Goal: Information Seeking & Learning: Learn about a topic

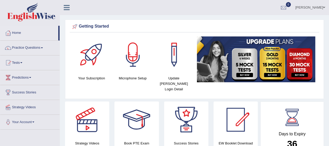
click at [33, 47] on link "Practice Questions" at bounding box center [29, 47] width 59 height 13
click at [31, 42] on link "Practice Questions" at bounding box center [29, 47] width 58 height 13
click at [29, 47] on link "Practice Questions" at bounding box center [29, 47] width 59 height 13
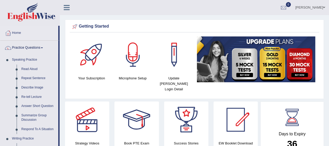
click at [29, 65] on link "Read Aloud" at bounding box center [38, 68] width 39 height 9
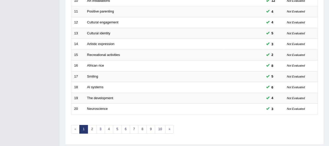
scroll to position [196, 0]
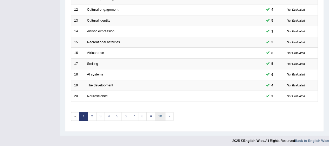
click at [160, 112] on link "10" at bounding box center [160, 116] width 10 height 9
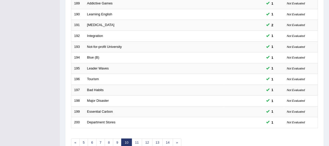
scroll to position [196, 0]
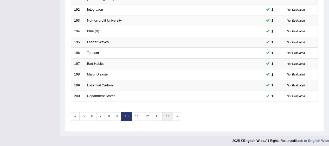
click at [165, 112] on link "14" at bounding box center [167, 116] width 10 height 9
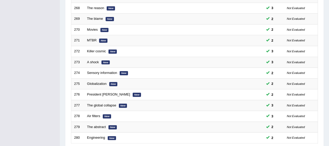
scroll to position [196, 0]
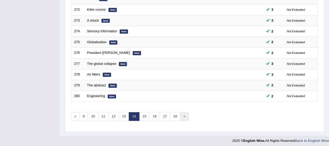
click at [180, 113] on link "»" at bounding box center [184, 116] width 9 height 9
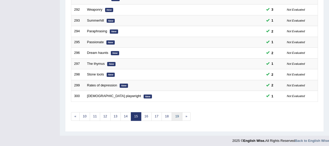
click at [174, 115] on link "19" at bounding box center [176, 116] width 10 height 9
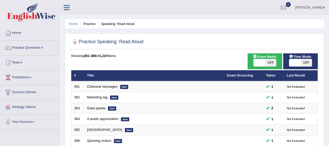
scroll to position [196, 0]
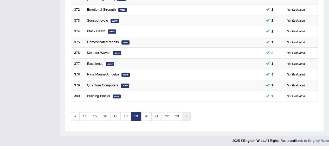
click at [185, 117] on link "»" at bounding box center [186, 116] width 9 height 9
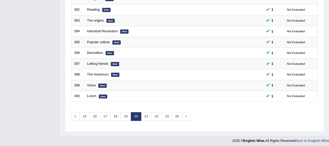
scroll to position [196, 0]
click at [176, 117] on link "24" at bounding box center [176, 116] width 10 height 9
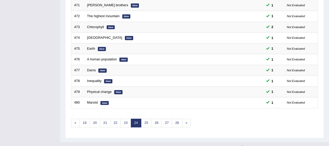
scroll to position [196, 0]
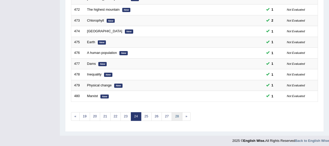
click at [176, 112] on link "28" at bounding box center [176, 116] width 10 height 9
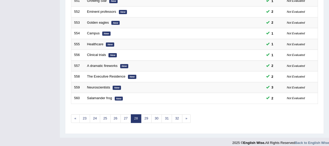
scroll to position [196, 0]
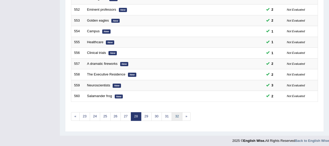
click at [176, 114] on link "32" at bounding box center [176, 116] width 10 height 9
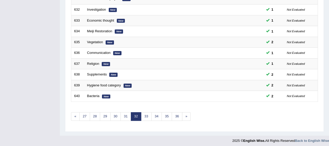
scroll to position [196, 0]
click at [157, 112] on link "34" at bounding box center [156, 116] width 10 height 9
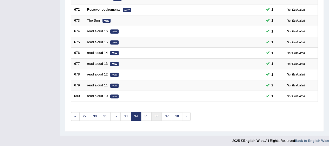
click at [153, 112] on link "36" at bounding box center [156, 116] width 10 height 9
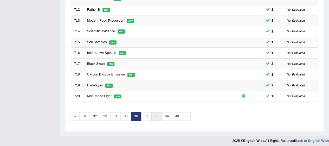
click at [156, 113] on link "38" at bounding box center [156, 116] width 10 height 9
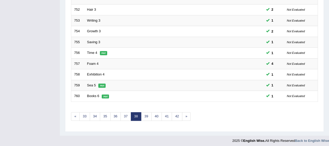
scroll to position [196, 0]
click at [152, 112] on link "40" at bounding box center [156, 116] width 10 height 9
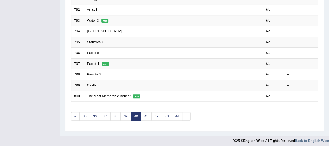
scroll to position [196, 0]
click at [154, 115] on link "42" at bounding box center [156, 116] width 10 height 9
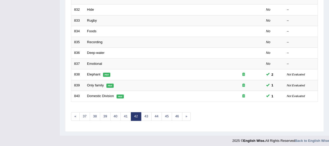
scroll to position [196, 0]
click at [142, 114] on link "43" at bounding box center [146, 116] width 10 height 9
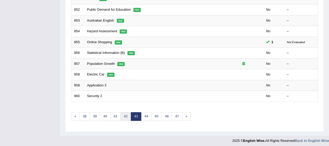
click at [126, 113] on link "42" at bounding box center [125, 116] width 10 height 9
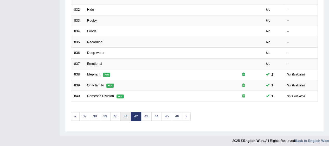
click at [125, 115] on link "41" at bounding box center [125, 116] width 10 height 9
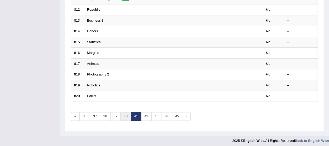
click at [125, 113] on link "40" at bounding box center [125, 116] width 10 height 9
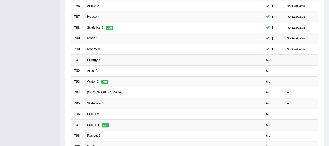
scroll to position [134, 0]
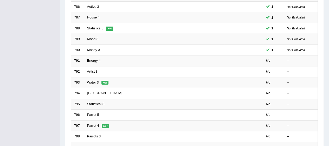
click at [93, 58] on link "Energy 4" at bounding box center [94, 60] width 14 height 4
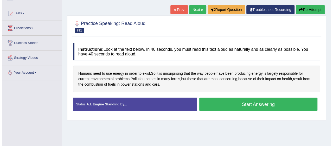
scroll to position [51, 0]
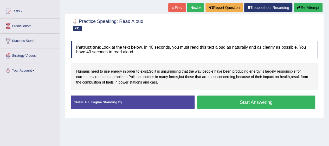
click at [267, 97] on button "Start Answering" at bounding box center [256, 101] width 118 height 13
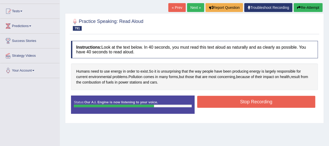
click at [299, 99] on button "Stop Recording" at bounding box center [256, 102] width 118 height 12
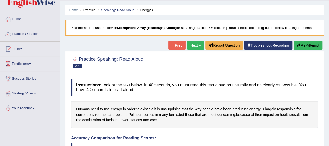
scroll to position [0, 0]
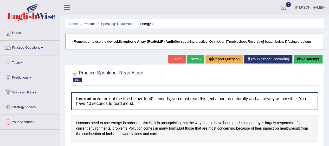
click at [199, 55] on link "Next »" at bounding box center [195, 59] width 17 height 9
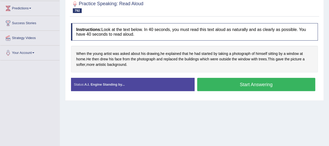
click at [260, 85] on button "Start Answering" at bounding box center [256, 84] width 118 height 13
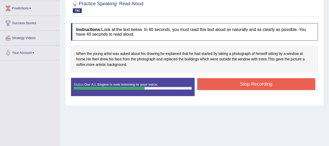
click at [293, 84] on button "Stop Recording" at bounding box center [256, 84] width 118 height 12
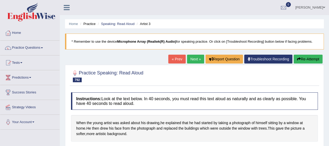
click at [299, 59] on icon "button" at bounding box center [299, 59] width 4 height 4
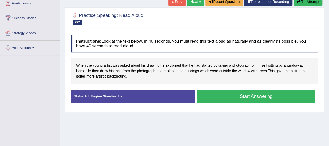
click at [281, 96] on button "Start Answering" at bounding box center [256, 95] width 118 height 13
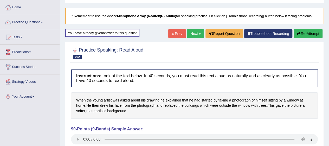
scroll to position [25, 0]
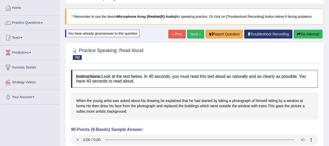
click at [190, 32] on link "Next »" at bounding box center [195, 34] width 17 height 9
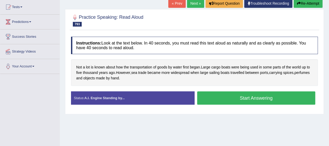
click at [270, 106] on div "Stop Recording" at bounding box center [255, 106] width 123 height 0
click at [279, 84] on div "Not a lot is known about how the transportation of goods by water first began .…" at bounding box center [194, 72] width 247 height 27
click at [286, 100] on button "Start Answering" at bounding box center [256, 97] width 118 height 13
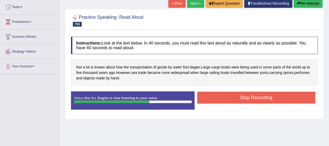
click at [298, 101] on button "Stop Recording" at bounding box center [256, 97] width 118 height 12
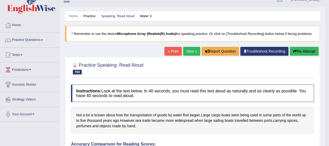
scroll to position [8, 0]
click at [142, 107] on div "Not a lot is known about how the transportation of goods by water first began .…" at bounding box center [192, 120] width 243 height 27
click at [146, 112] on span "transportation" at bounding box center [141, 114] width 22 height 5
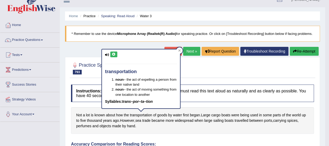
click at [113, 54] on icon at bounding box center [114, 54] width 4 height 3
click at [108, 54] on icon at bounding box center [107, 54] width 4 height 3
click at [108, 55] on icon at bounding box center [107, 54] width 4 height 3
click at [307, 53] on button "Re-Attempt" at bounding box center [303, 51] width 29 height 9
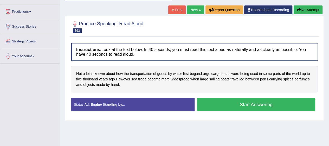
click at [281, 103] on button "Start Answering" at bounding box center [256, 104] width 118 height 13
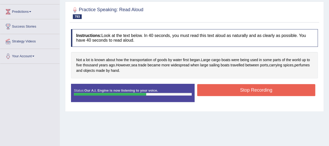
click at [292, 87] on button "Stop Recording" at bounding box center [256, 90] width 118 height 12
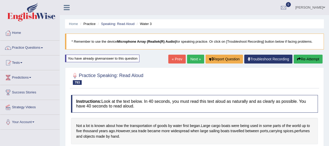
click at [194, 57] on link "Next »" at bounding box center [195, 59] width 17 height 9
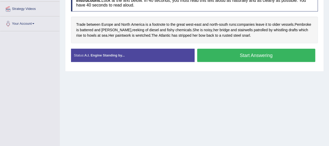
click at [269, 50] on button "Start Answering" at bounding box center [256, 55] width 118 height 13
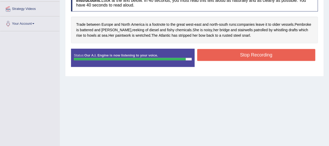
click at [294, 55] on button "Stop Recording" at bounding box center [256, 55] width 118 height 12
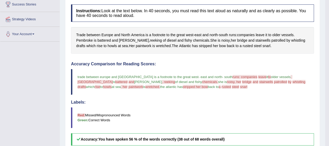
scroll to position [85, 0]
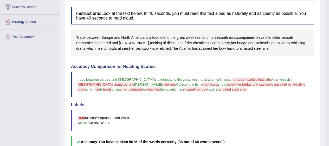
click at [253, 39] on span "companies" at bounding box center [246, 37] width 18 height 5
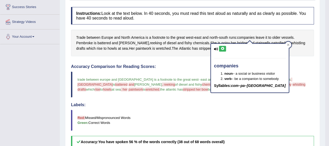
click at [221, 50] on button at bounding box center [222, 49] width 7 height 6
click at [282, 40] on div "companies noun – a social or business visitor verb – be a companion to somebody…" at bounding box center [249, 66] width 79 height 53
click at [290, 35] on span "vessels" at bounding box center [287, 37] width 12 height 5
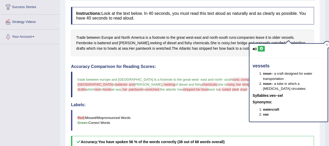
click at [260, 49] on icon at bounding box center [261, 48] width 4 height 3
click at [80, 41] on span "Pembroke" at bounding box center [84, 42] width 17 height 5
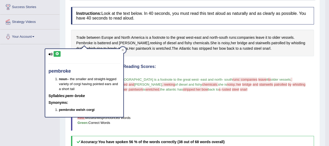
click at [59, 53] on icon at bounding box center [57, 53] width 4 height 3
click at [105, 41] on span "battered" at bounding box center [103, 42] width 13 height 5
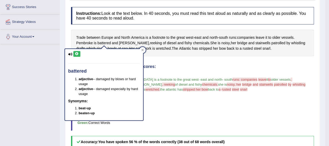
click at [78, 54] on icon at bounding box center [77, 53] width 4 height 3
click at [123, 41] on span "rusty" at bounding box center [134, 42] width 30 height 5
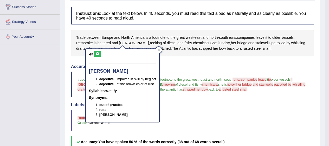
click at [98, 54] on icon at bounding box center [97, 53] width 4 height 3
click at [150, 40] on span "reeking" at bounding box center [156, 42] width 12 height 5
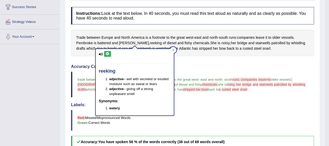
click at [108, 54] on icon at bounding box center [107, 53] width 4 height 3
click at [159, 50] on div "reeking adjective – wet with secreted or exuded moisture such as sweat or tears…" at bounding box center [135, 82] width 78 height 66
click at [167, 42] on span "diesel" at bounding box center [172, 42] width 10 height 5
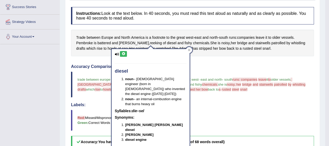
click at [124, 53] on icon at bounding box center [123, 53] width 4 height 3
click at [170, 46] on div "diesel noun – German engineer (born in France) who invented the diesel engine (…" at bounding box center [150, 96] width 79 height 102
click at [168, 45] on div "diesel noun – German engineer (born in France) who invented the diesel engine (…" at bounding box center [150, 96] width 79 height 102
click at [184, 41] on span "fishy" at bounding box center [188, 42] width 8 height 5
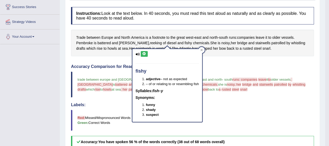
click at [142, 54] on icon at bounding box center [144, 53] width 4 height 3
click at [146, 56] on button at bounding box center [144, 54] width 7 height 6
click at [138, 54] on icon at bounding box center [137, 53] width 4 height 3
click at [193, 41] on span "chemicals" at bounding box center [201, 42] width 16 height 5
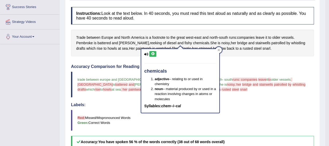
click at [237, 41] on span "bridge" at bounding box center [242, 42] width 10 height 5
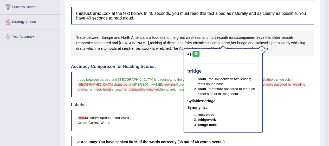
click at [194, 53] on icon at bounding box center [196, 53] width 4 height 3
click at [255, 42] on span "stairwells" at bounding box center [262, 42] width 15 height 5
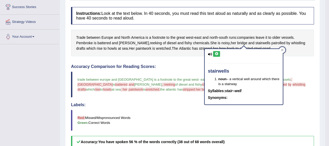
click at [215, 55] on icon at bounding box center [216, 53] width 4 height 3
click at [217, 55] on icon at bounding box center [216, 53] width 4 height 3
click at [291, 41] on span "whistling" at bounding box center [298, 42] width 14 height 5
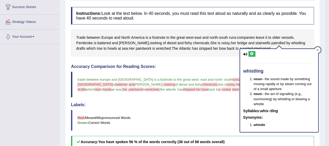
click at [251, 53] on icon at bounding box center [252, 53] width 4 height 3
click at [85, 46] on span "drafts" at bounding box center [80, 48] width 9 height 5
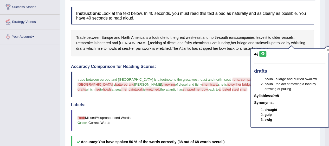
click at [261, 53] on icon at bounding box center [263, 53] width 4 height 3
click at [108, 49] on span "howls" at bounding box center [112, 48] width 9 height 5
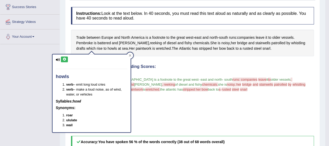
click at [66, 58] on icon at bounding box center [64, 59] width 4 height 3
click at [136, 49] on span "paintwork" at bounding box center [144, 48] width 16 height 5
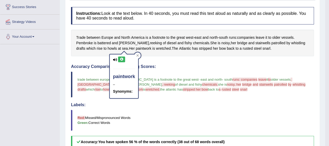
click at [114, 54] on div "paintwork – Synonyms:" at bounding box center [124, 76] width 28 height 44
click at [120, 59] on icon at bounding box center [122, 59] width 4 height 3
click at [156, 47] on span "wretched" at bounding box center [163, 48] width 15 height 5
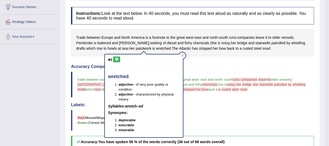
click at [116, 59] on icon at bounding box center [117, 59] width 4 height 3
click at [199, 49] on span "stripped" at bounding box center [205, 48] width 13 height 5
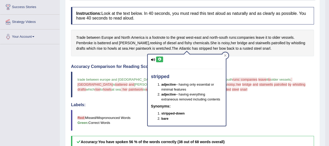
click at [159, 59] on icon at bounding box center [159, 59] width 4 height 3
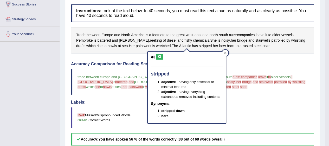
scroll to position [90, 0]
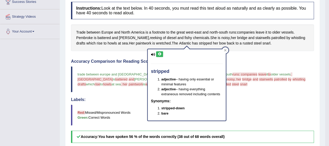
click at [242, 43] on span "rusted" at bounding box center [247, 43] width 10 height 5
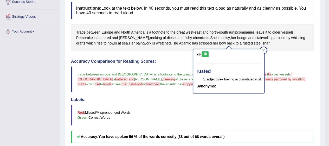
click at [207, 54] on button at bounding box center [204, 54] width 7 height 6
click at [262, 41] on span "snarl" at bounding box center [266, 43] width 8 height 5
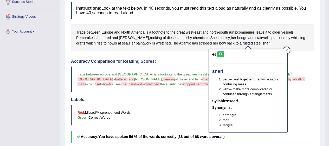
click at [220, 54] on icon at bounding box center [221, 53] width 4 height 3
click at [288, 56] on div "Created with Highcharts 7.1.2 Great Too slow Too fast Time Speech pace meter: 0…" at bounding box center [254, 56] width 124 height 0
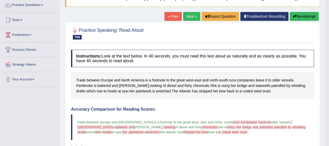
scroll to position [0, 0]
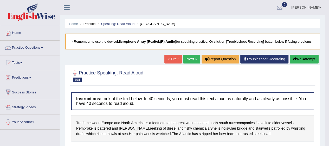
click at [301, 60] on button "Re-Attempt" at bounding box center [303, 59] width 29 height 9
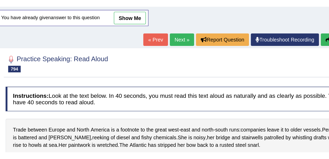
scroll to position [31, 0]
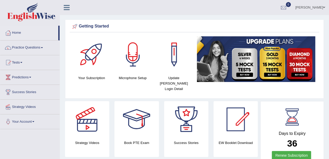
click at [18, 48] on link "Practice Questions" at bounding box center [29, 47] width 59 height 13
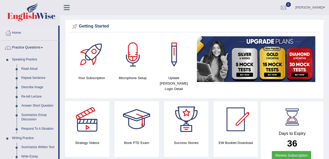
click at [26, 78] on link "Repeat Sentence" at bounding box center [38, 78] width 39 height 9
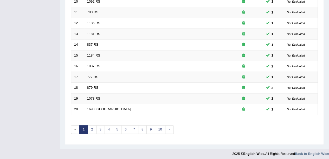
scroll to position [182, 0]
